Goal: Task Accomplishment & Management: Use online tool/utility

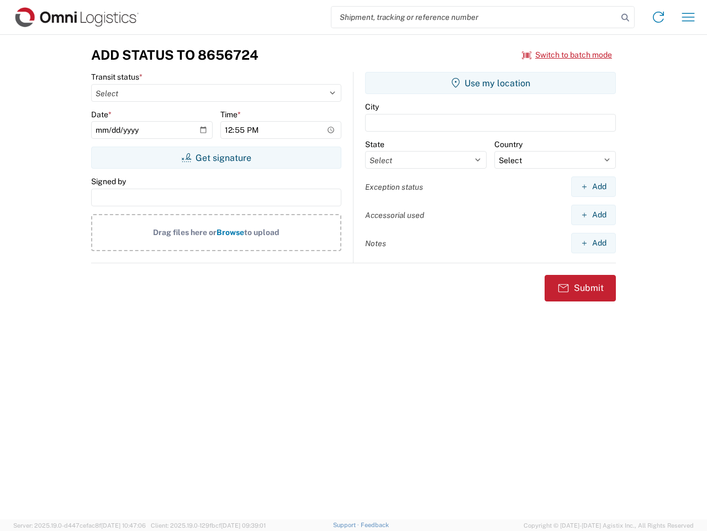
click at [475, 17] on input "search" at bounding box center [475, 17] width 286 height 21
click at [626, 18] on icon at bounding box center [625, 17] width 15 height 15
click at [659, 17] on icon at bounding box center [659, 17] width 18 height 18
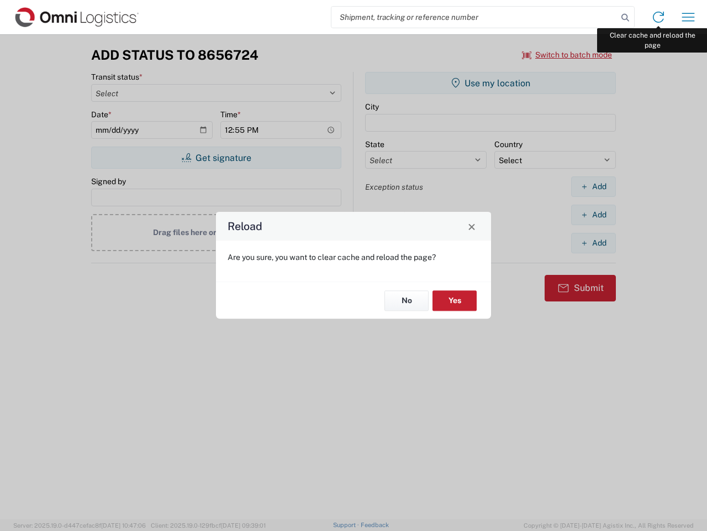
click at [689, 17] on div "Reload Are you sure, you want to clear cache and reload the page? No Yes" at bounding box center [353, 265] width 707 height 531
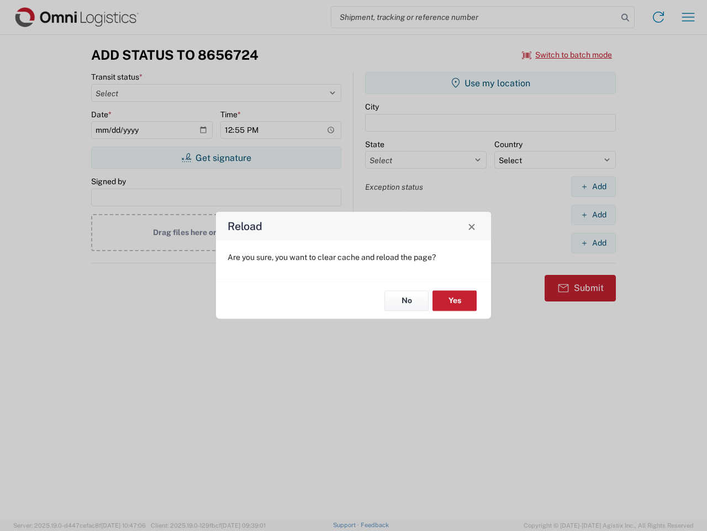
click at [568, 55] on div "Reload Are you sure, you want to clear cache and reload the page? No Yes" at bounding box center [353, 265] width 707 height 531
click at [216, 158] on div "Reload Are you sure, you want to clear cache and reload the page? No Yes" at bounding box center [353, 265] width 707 height 531
click at [491, 83] on div "Reload Are you sure, you want to clear cache and reload the page? No Yes" at bounding box center [353, 265] width 707 height 531
click at [594, 186] on div "Reload Are you sure, you want to clear cache and reload the page? No Yes" at bounding box center [353, 265] width 707 height 531
click at [594, 214] on div "Reload Are you sure, you want to clear cache and reload the page? No Yes" at bounding box center [353, 265] width 707 height 531
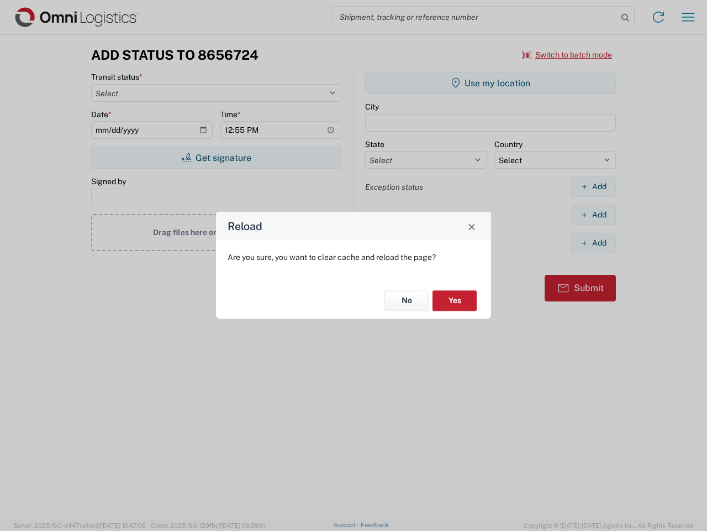
click at [594, 243] on div "Reload Are you sure, you want to clear cache and reload the page? No Yes" at bounding box center [353, 265] width 707 height 531
